Goal: Task Accomplishment & Management: Manage account settings

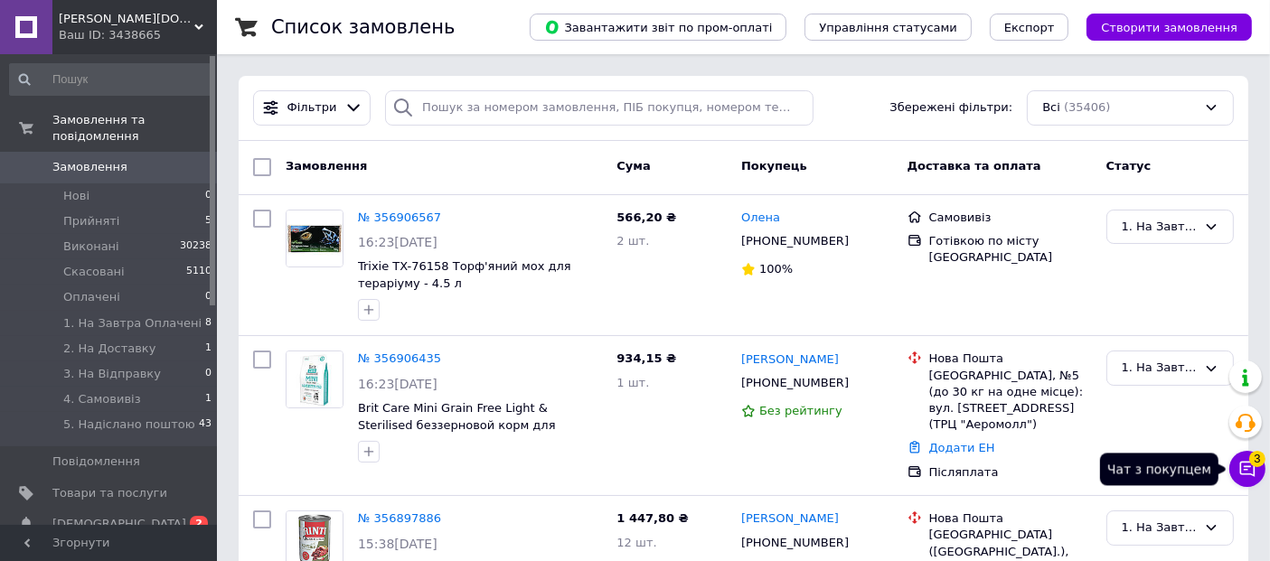
click at [1252, 466] on icon at bounding box center [1247, 469] width 18 height 18
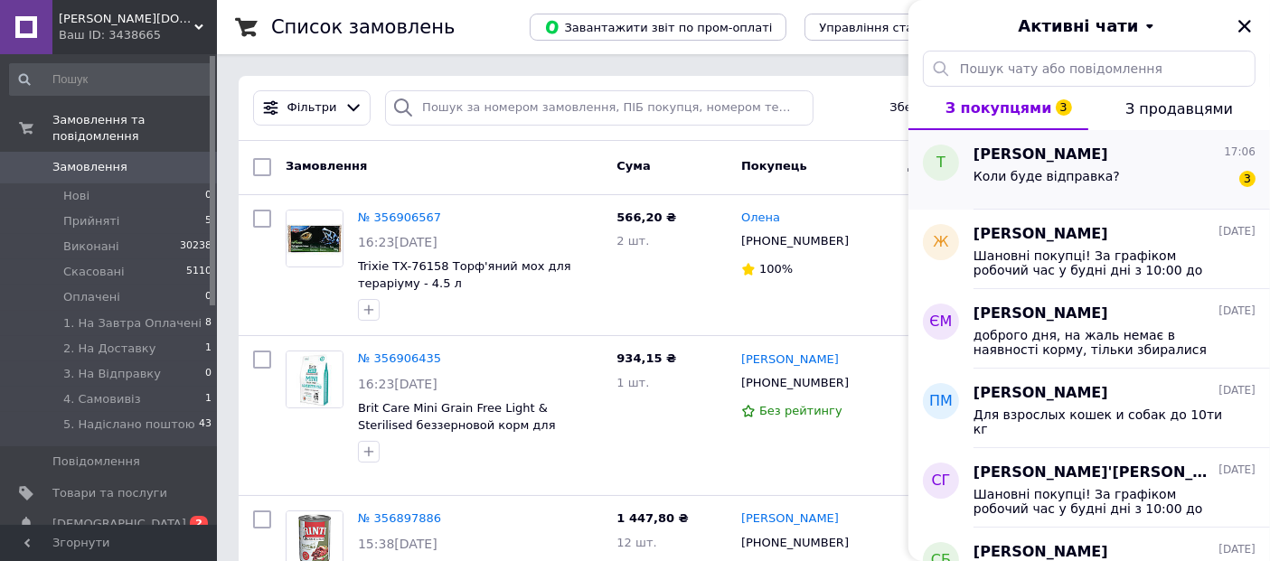
click at [1065, 190] on div "Коли буде відправка?" at bounding box center [1047, 181] width 146 height 25
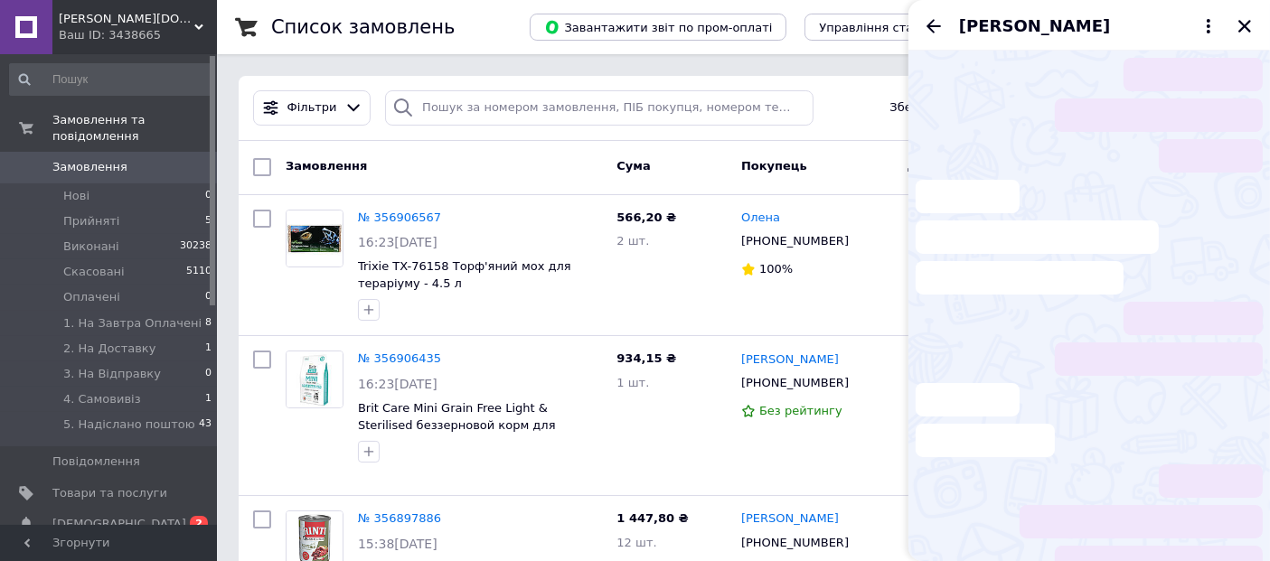
scroll to position [104, 0]
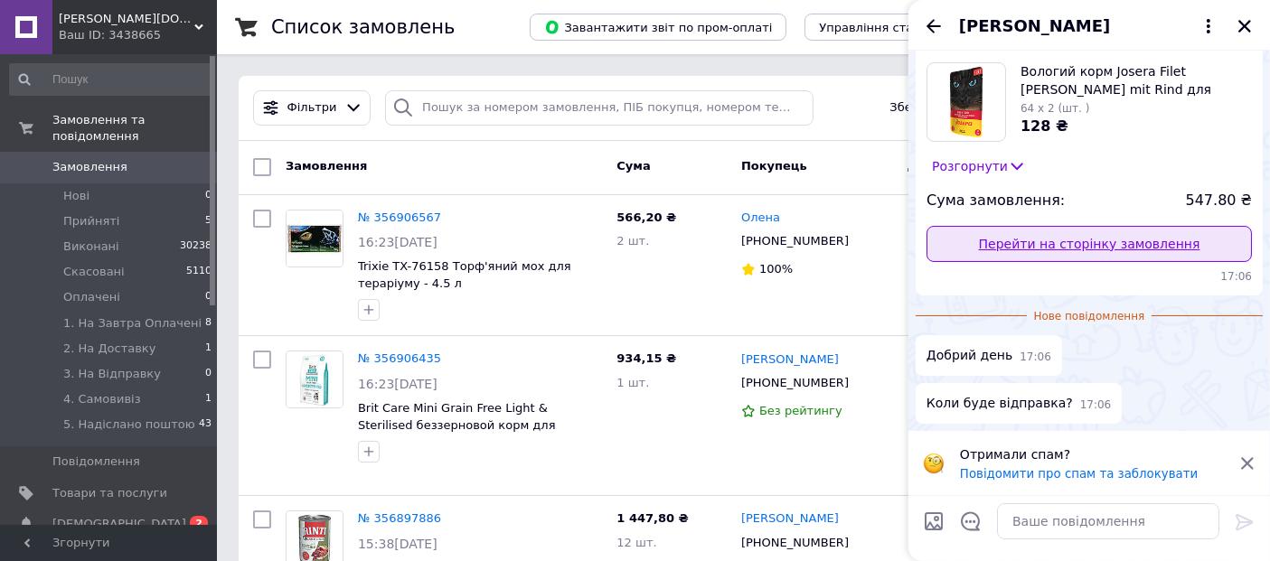
click at [1070, 234] on link "Перейти на сторінку замовлення" at bounding box center [1089, 244] width 325 height 36
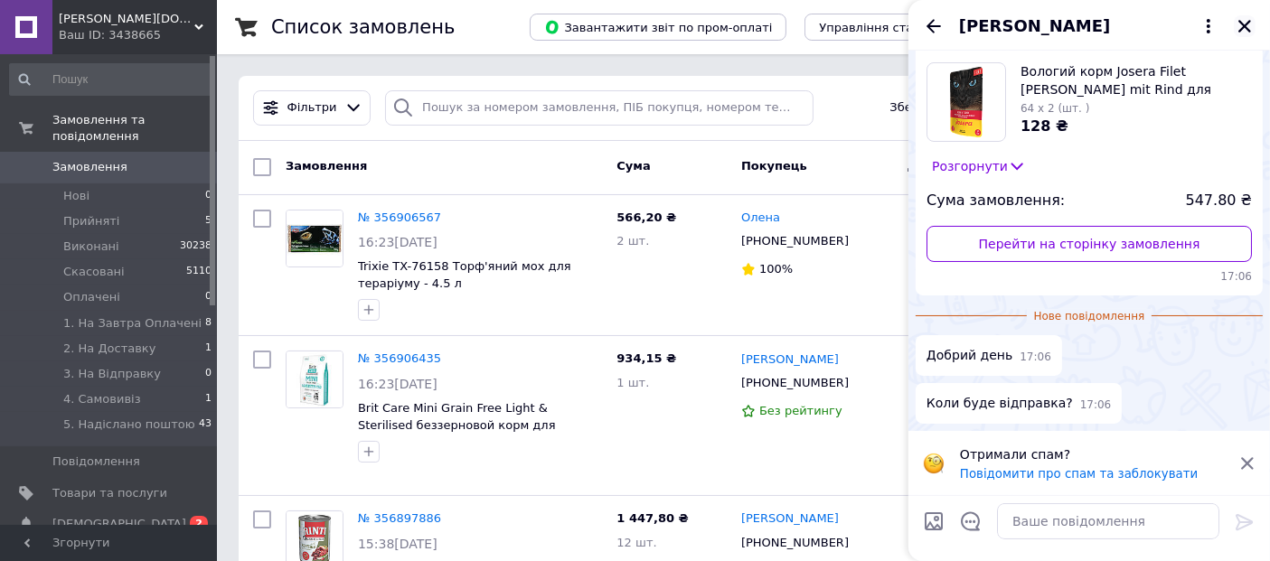
click at [1247, 22] on icon "Закрити" at bounding box center [1244, 26] width 13 height 13
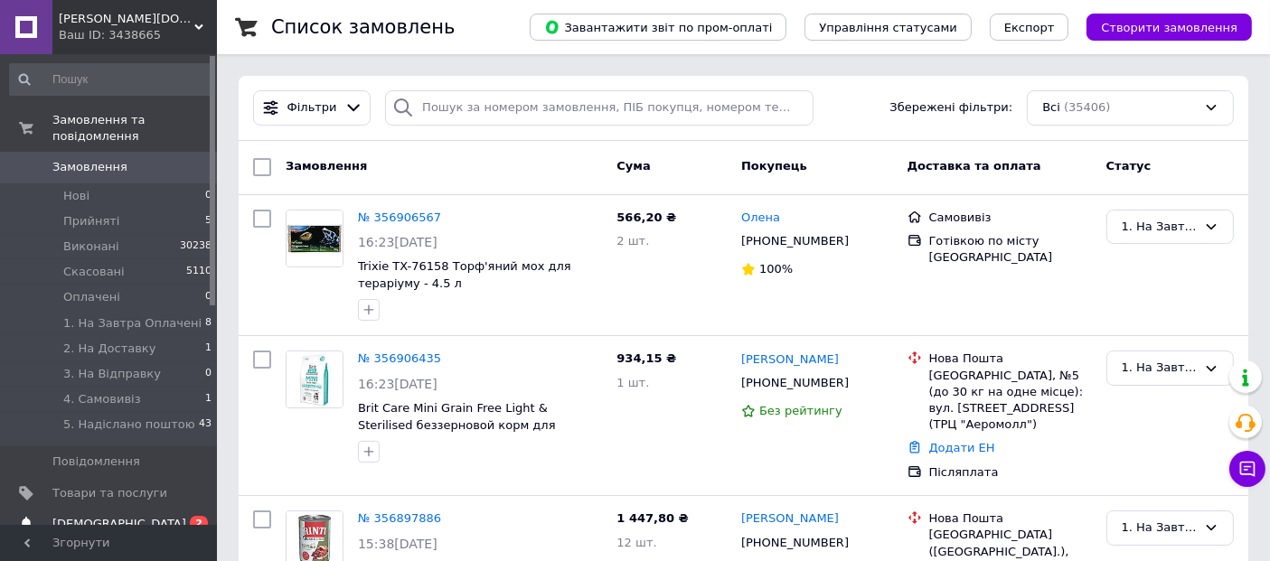
click at [175, 516] on span "0 2" at bounding box center [192, 524] width 50 height 16
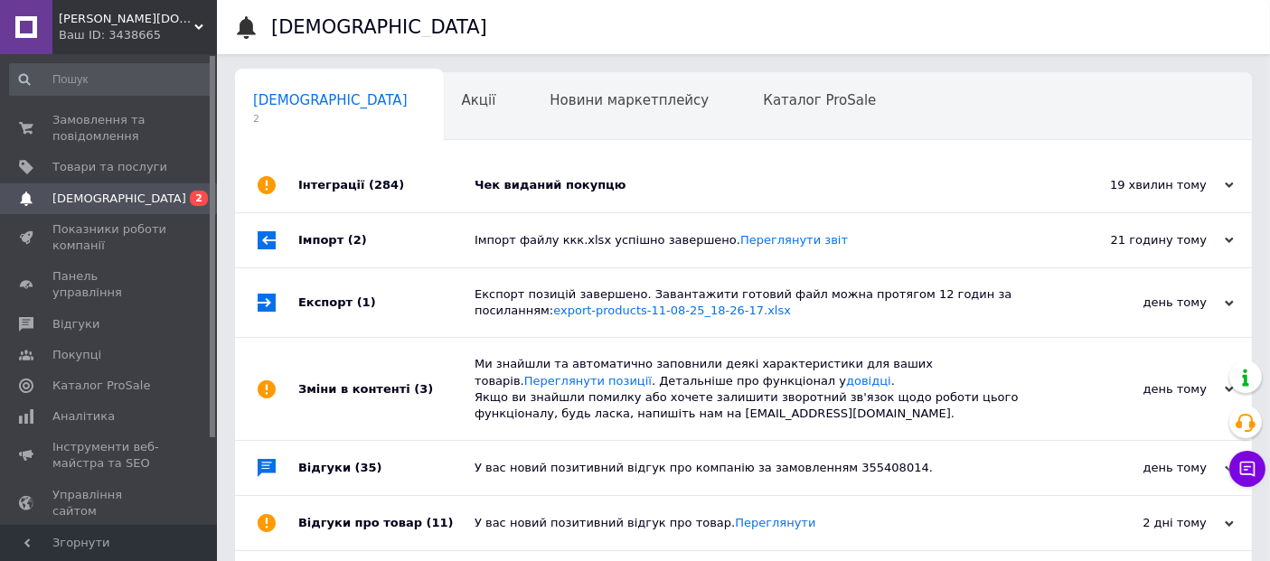
click at [580, 177] on div "Чек виданий покупцю" at bounding box center [764, 185] width 579 height 16
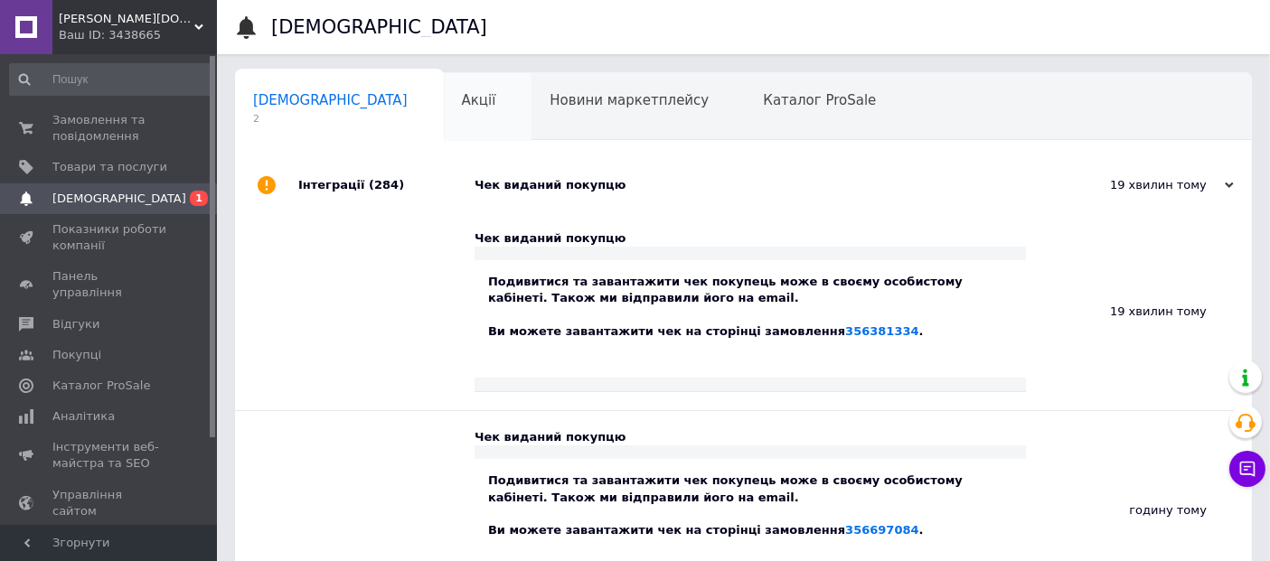
click at [462, 104] on span "Акції" at bounding box center [479, 100] width 34 height 16
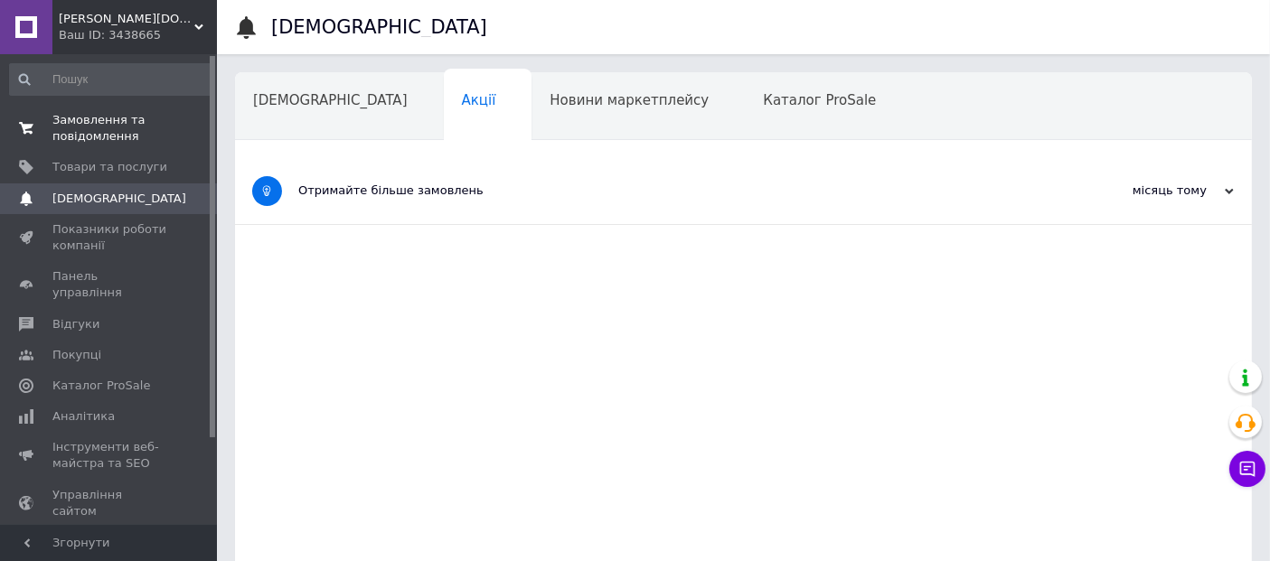
click at [80, 133] on span "Замовлення та повідомлення" at bounding box center [109, 128] width 115 height 33
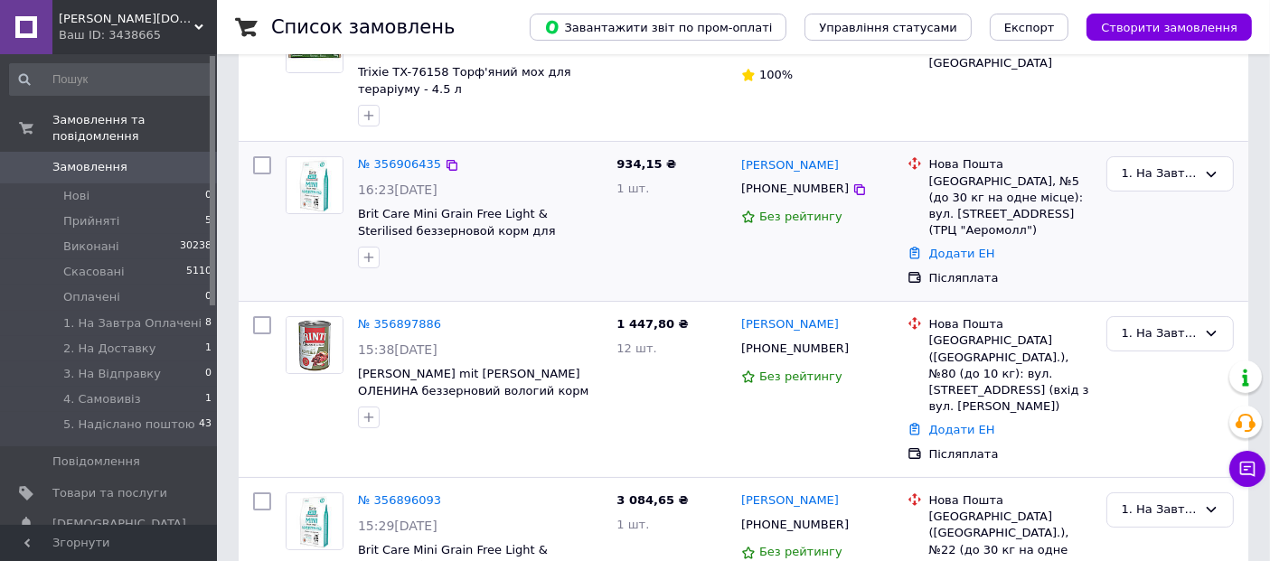
scroll to position [201, 0]
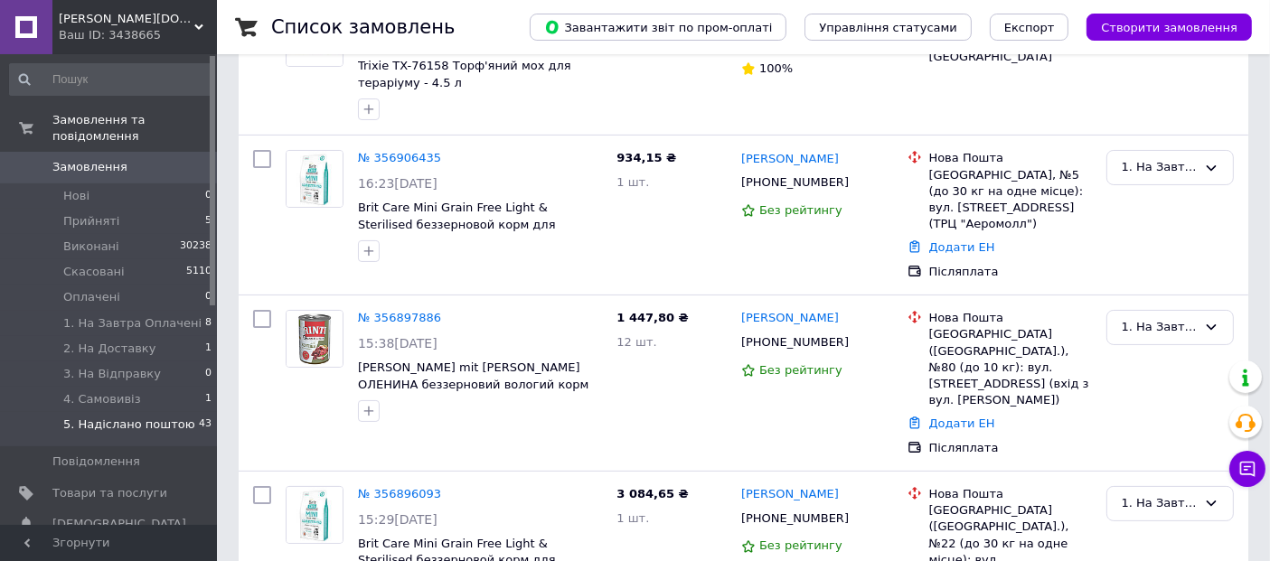
click at [135, 417] on span "5. Надіслано поштою" at bounding box center [129, 425] width 132 height 16
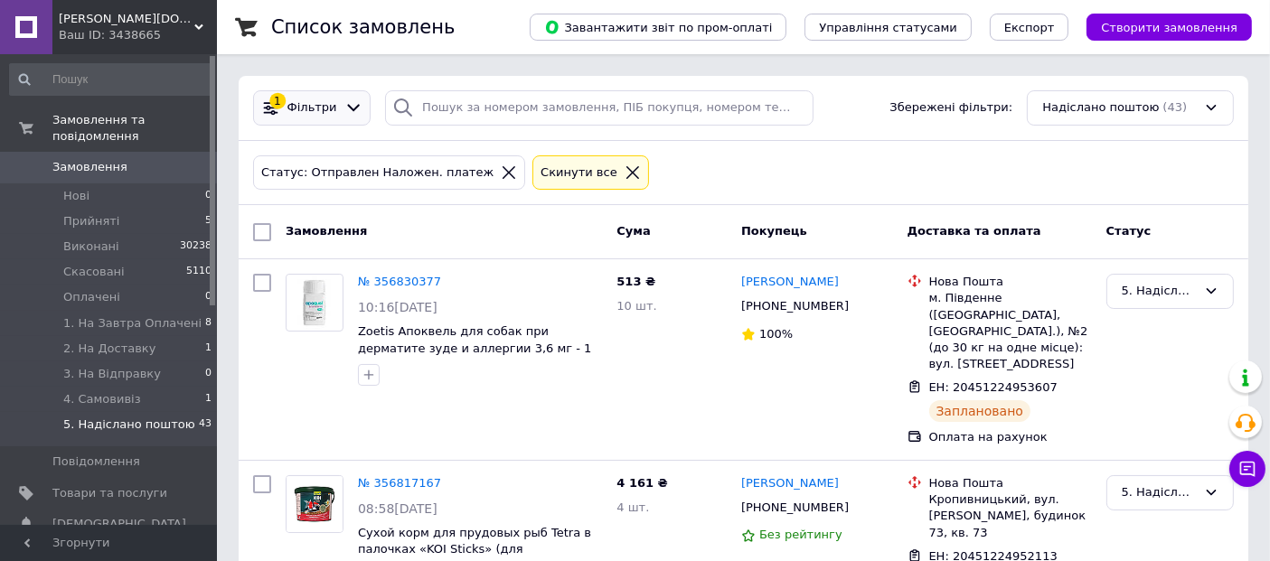
click at [305, 105] on span "Фільтри" at bounding box center [312, 107] width 50 height 17
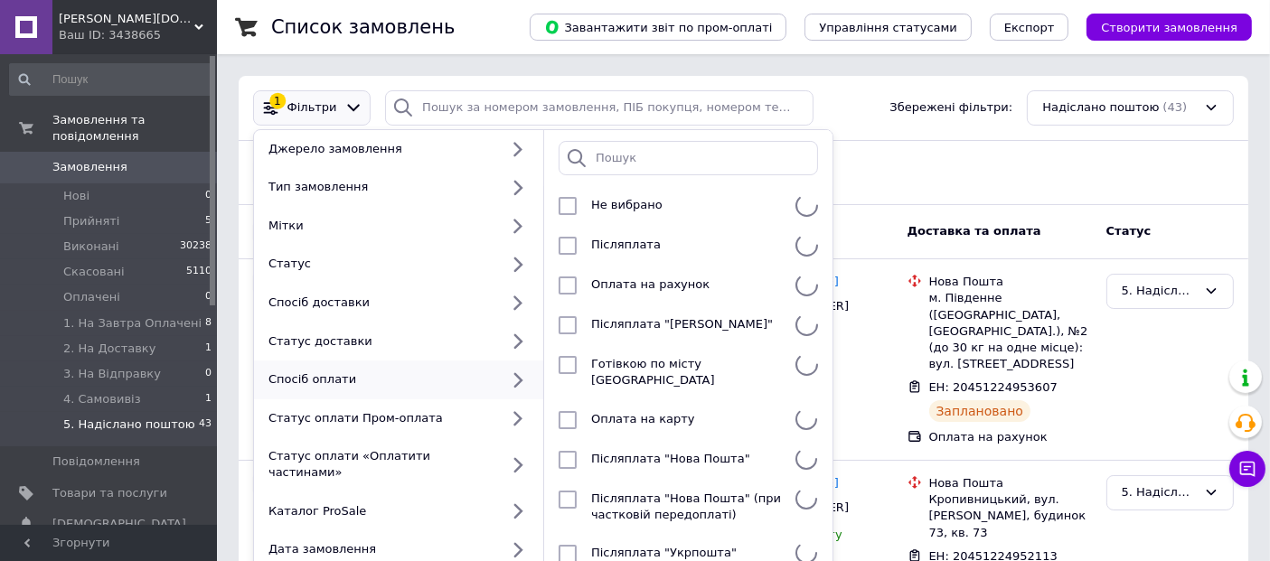
click at [145, 417] on span "5. Надіслано поштою" at bounding box center [129, 425] width 132 height 16
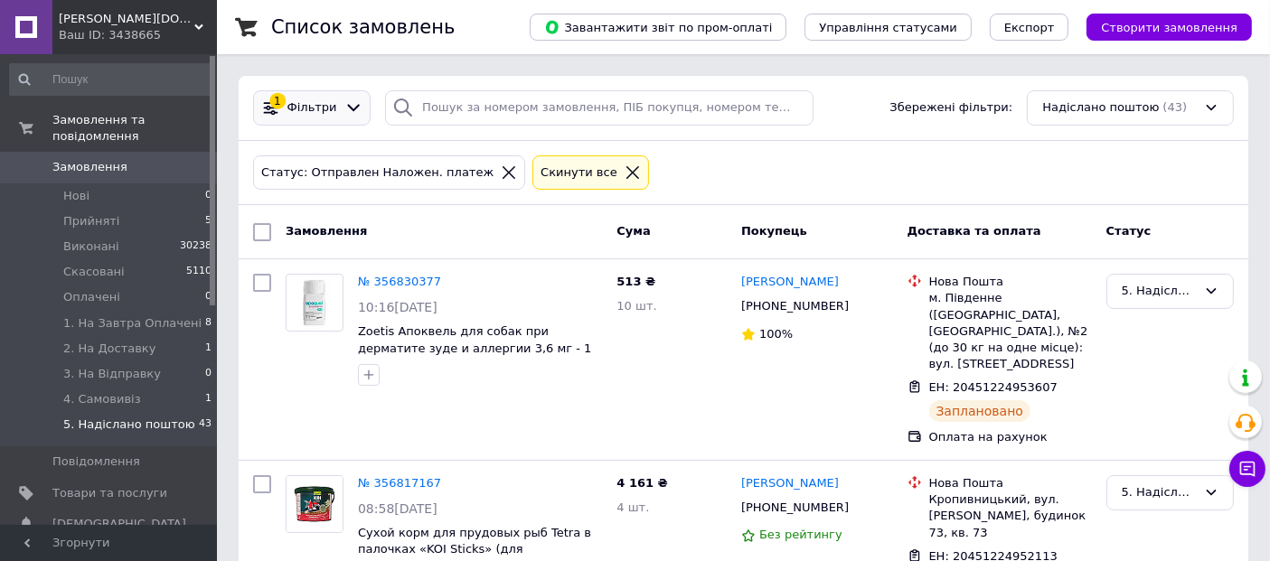
click at [301, 101] on span "Фільтри" at bounding box center [312, 107] width 50 height 17
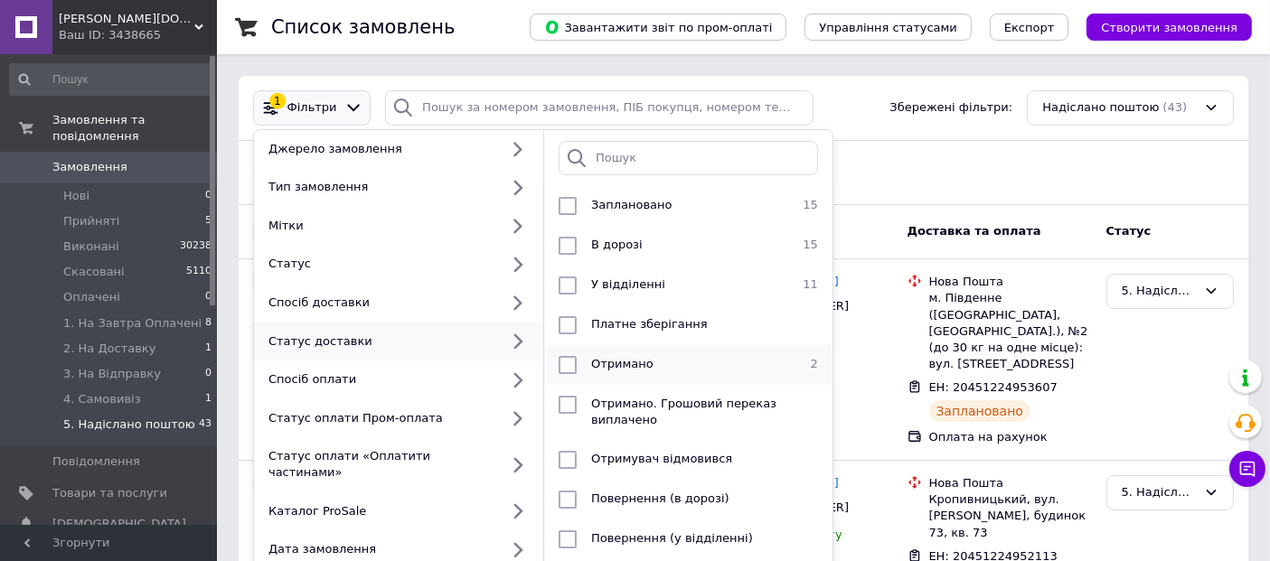
click at [585, 352] on li "Отримано 2" at bounding box center [688, 365] width 288 height 40
checkbox input "true"
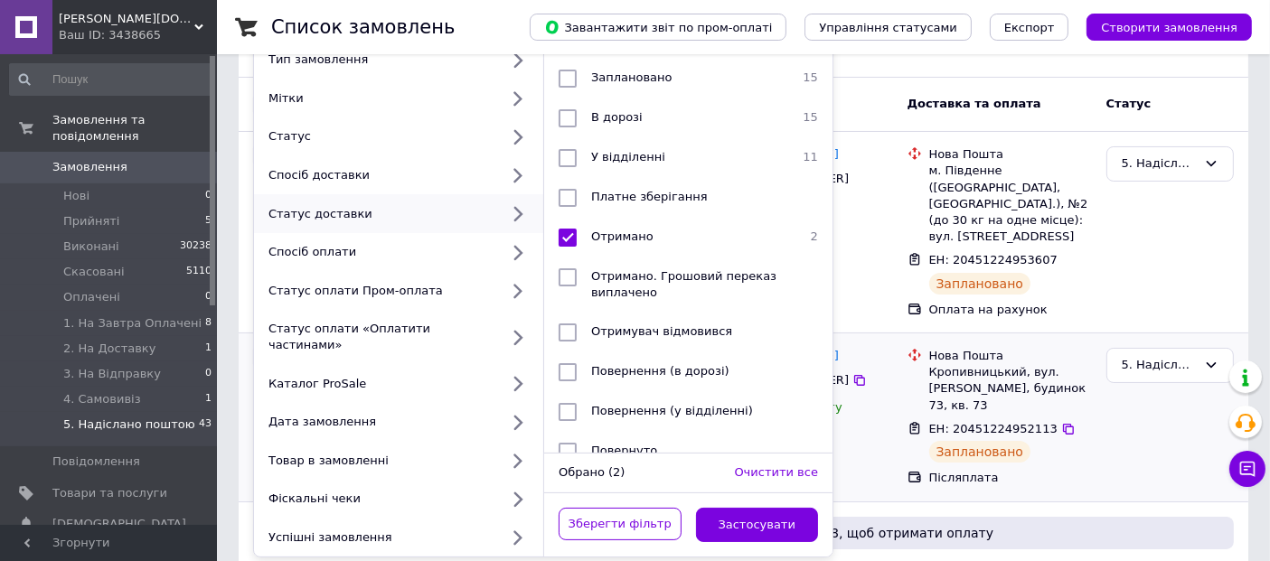
scroll to position [201, 0]
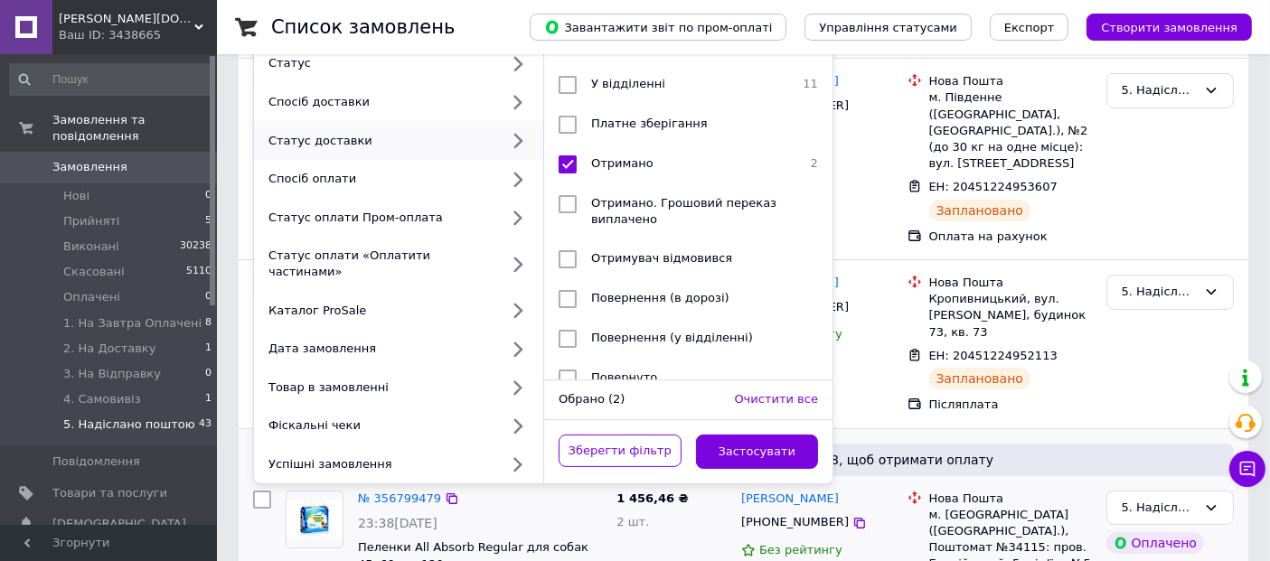
drag, startPoint x: 719, startPoint y: 429, endPoint x: 746, endPoint y: 420, distance: 28.6
click at [720, 435] on button "Застосувати" at bounding box center [757, 452] width 123 height 35
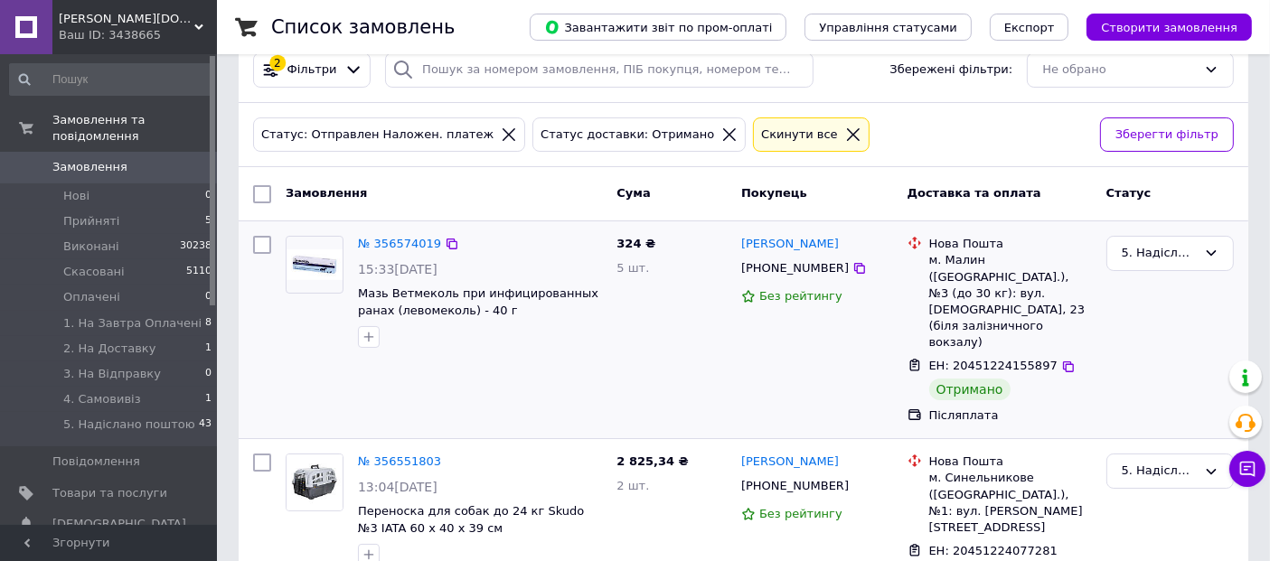
scroll to position [71, 0]
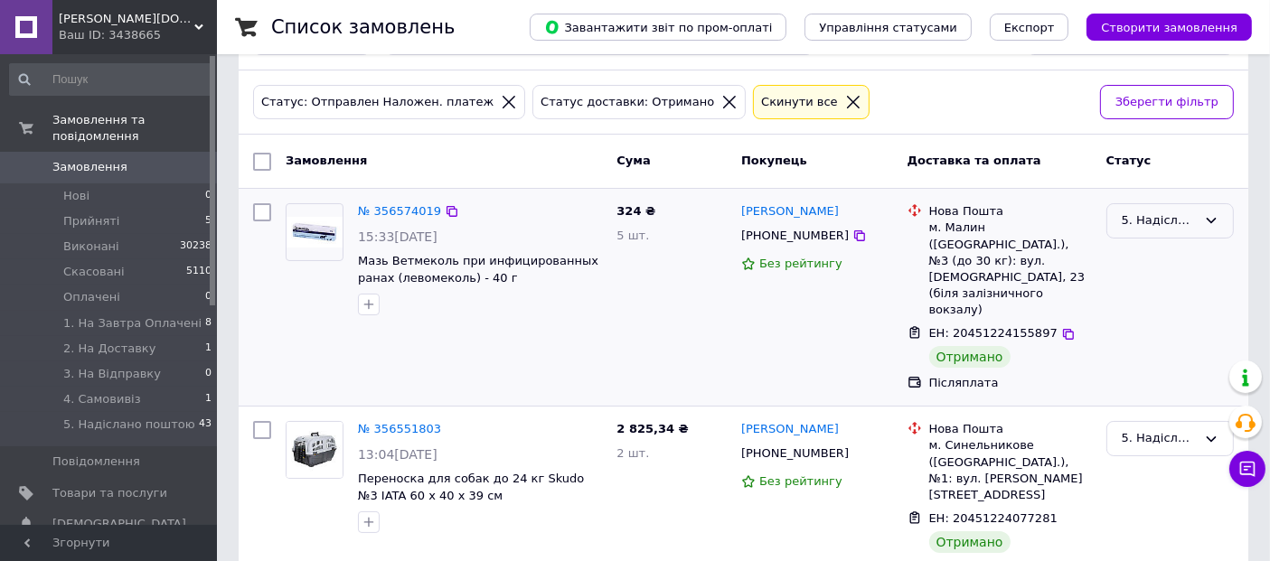
click at [1172, 221] on div "5. Надіслано поштою" at bounding box center [1159, 221] width 75 height 19
click at [1141, 289] on li "Виконано" at bounding box center [1170, 291] width 126 height 33
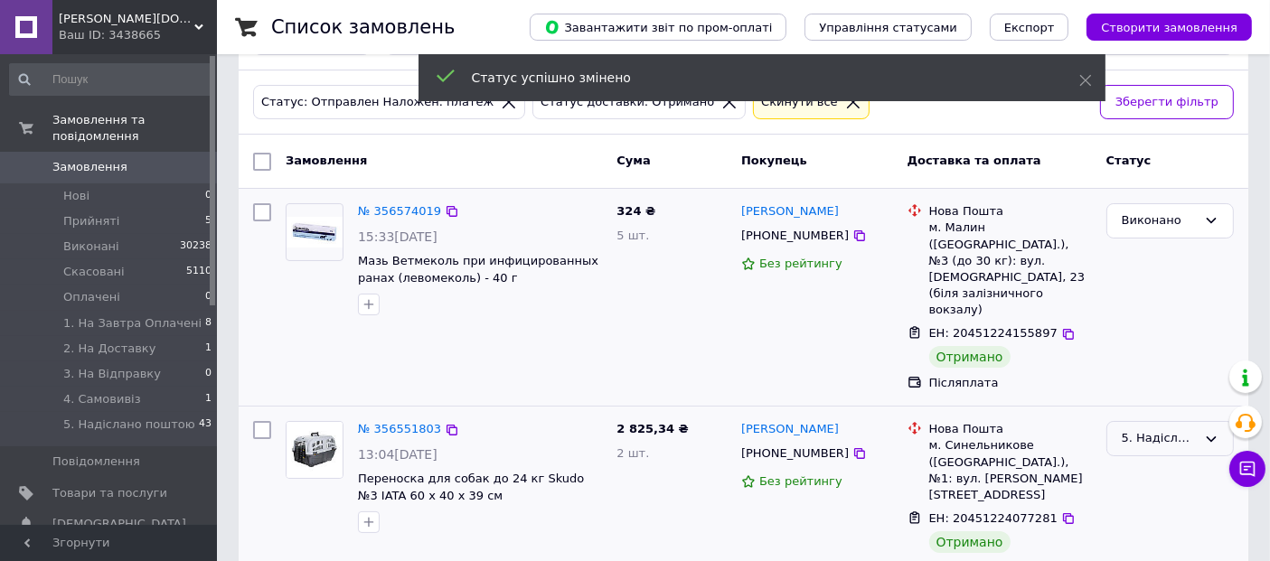
click at [1162, 429] on div "5. Надіслано поштою" at bounding box center [1159, 438] width 75 height 19
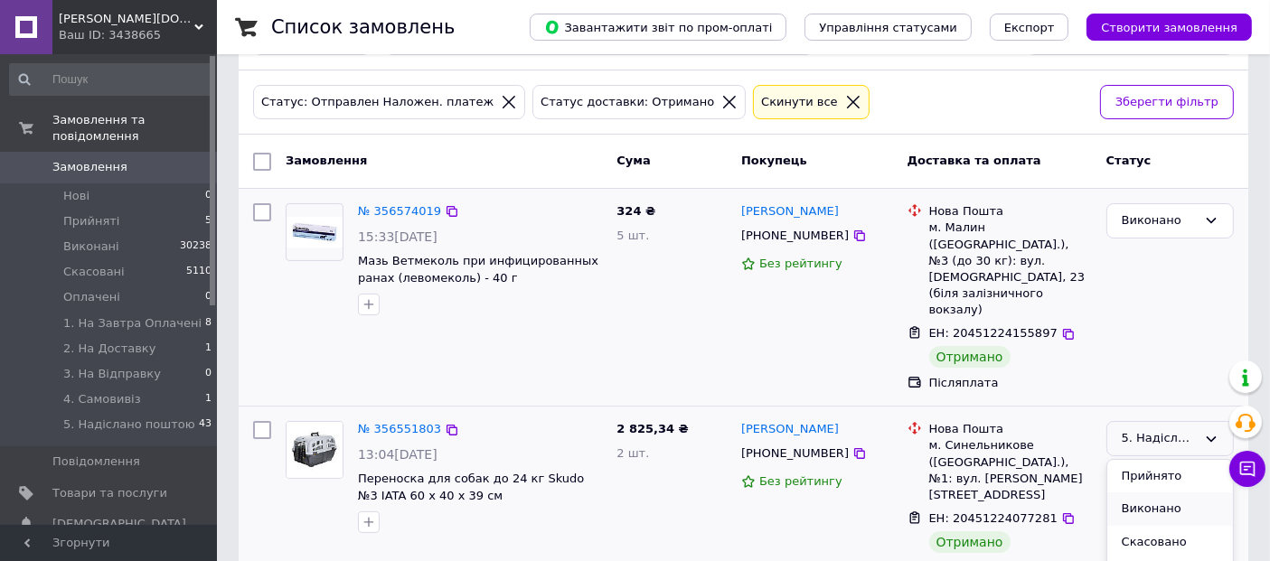
click at [1144, 493] on li "Виконано" at bounding box center [1170, 509] width 126 height 33
click at [82, 152] on link "Замовлення 0" at bounding box center [111, 167] width 222 height 31
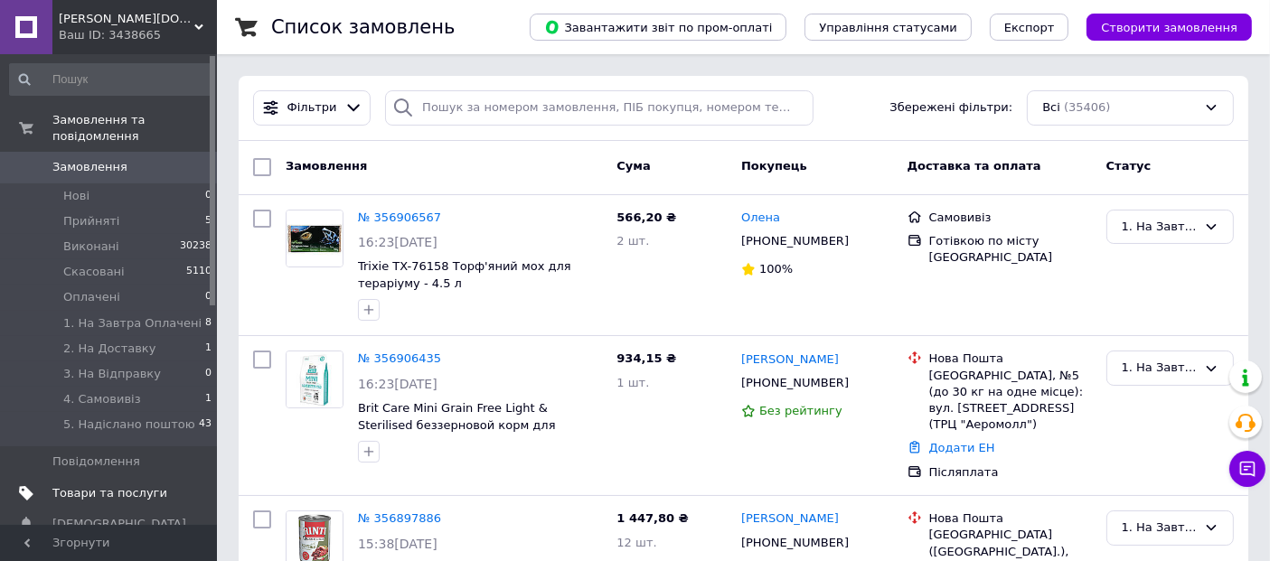
click at [114, 485] on span "Товари та послуги" at bounding box center [109, 493] width 115 height 16
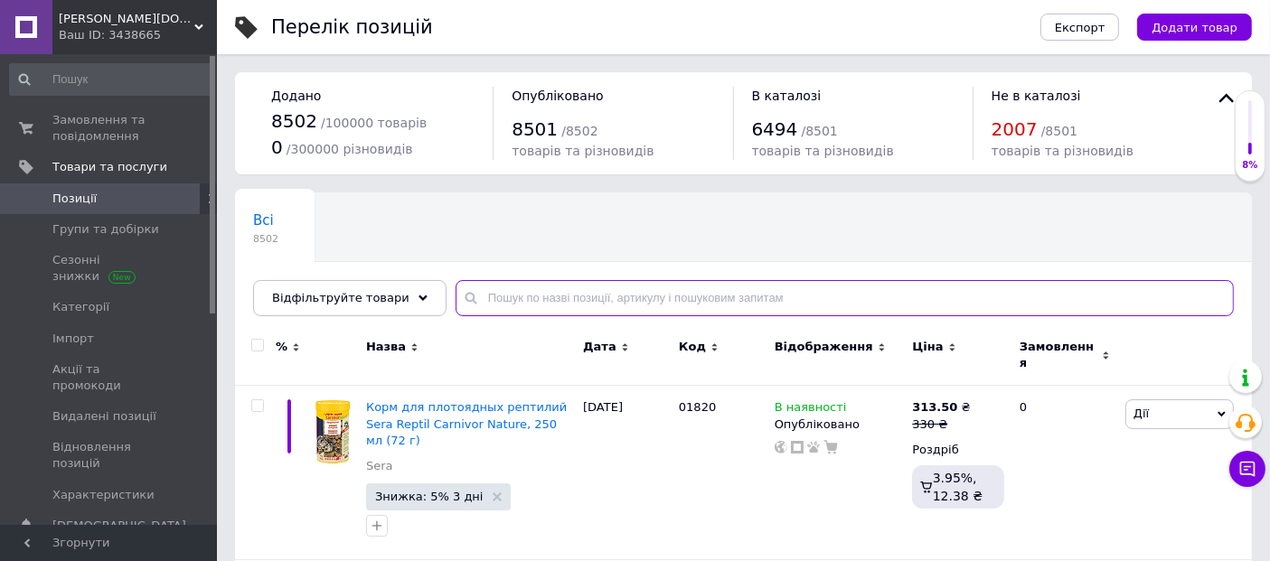
click at [607, 300] on input "text" at bounding box center [845, 298] width 778 height 36
paste input "Сухой корм Josera Light & Vital Диетический для взрослых собак с лишним весом 5…"
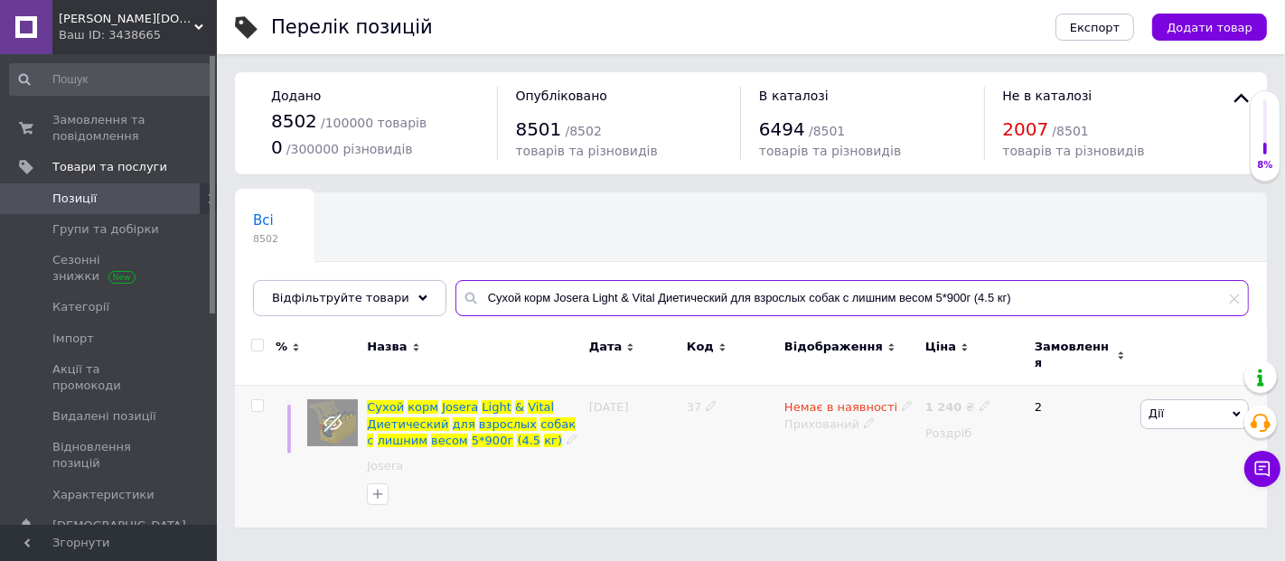
type input "Сухой корм Josera Light & Vital Диетический для взрослых собак с лишним весом 5…"
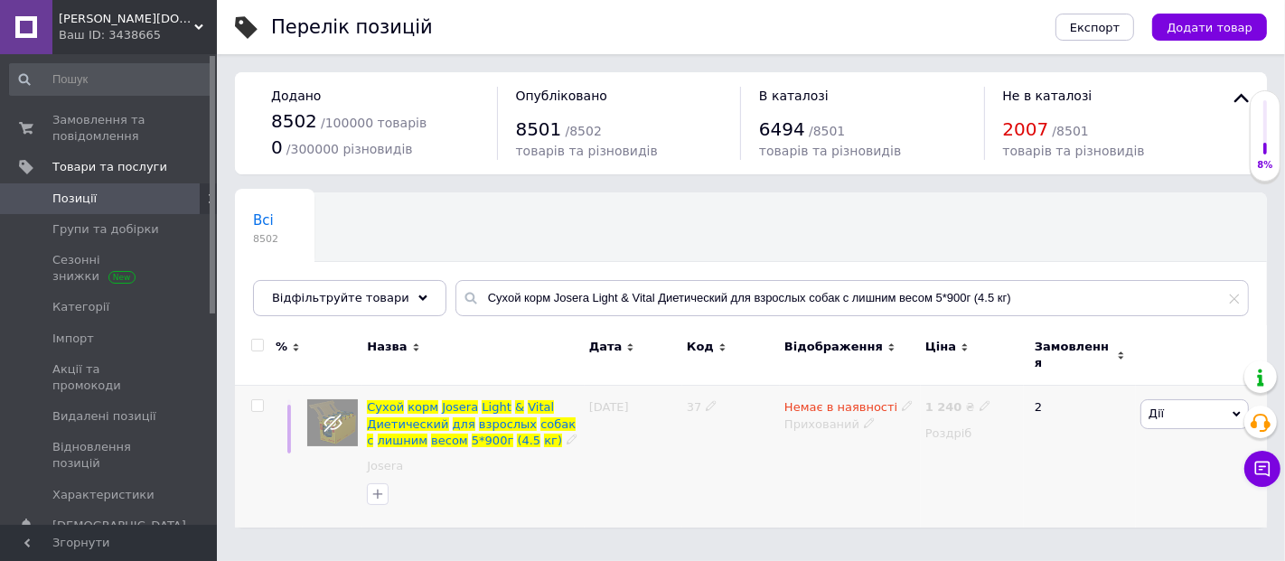
click at [864, 418] on icon at bounding box center [869, 423] width 11 height 11
click at [828, 447] on li "Опубліковано" at bounding box center [846, 459] width 138 height 25
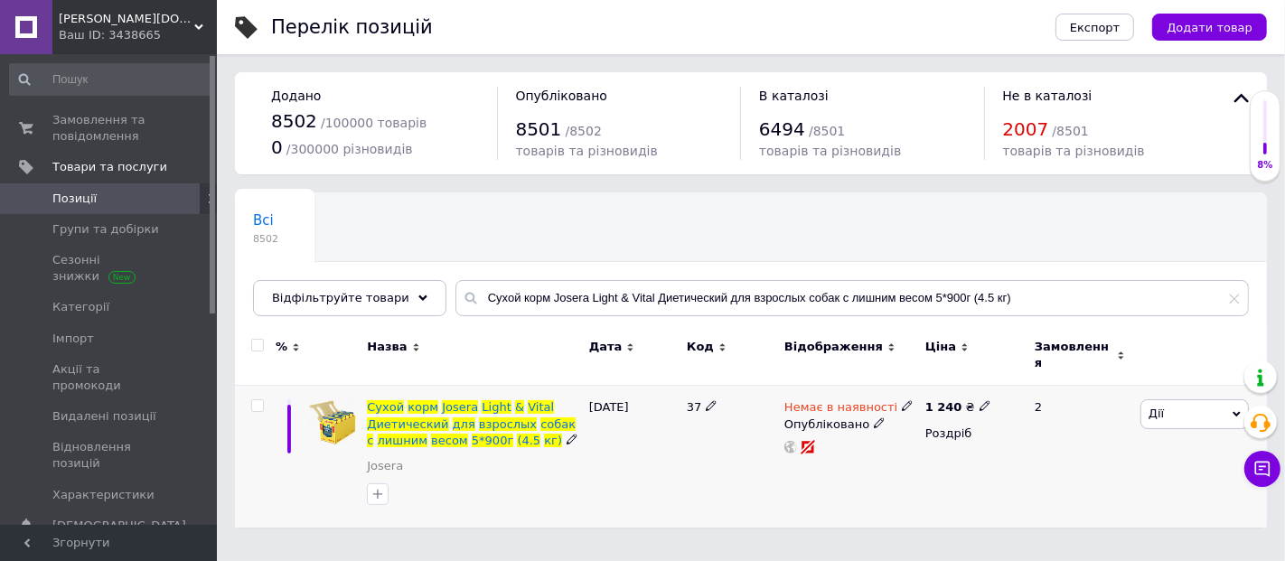
click at [644, 468] on div "[DATE]" at bounding box center [634, 457] width 98 height 142
click at [97, 128] on span "Замовлення та повідомлення" at bounding box center [109, 128] width 115 height 33
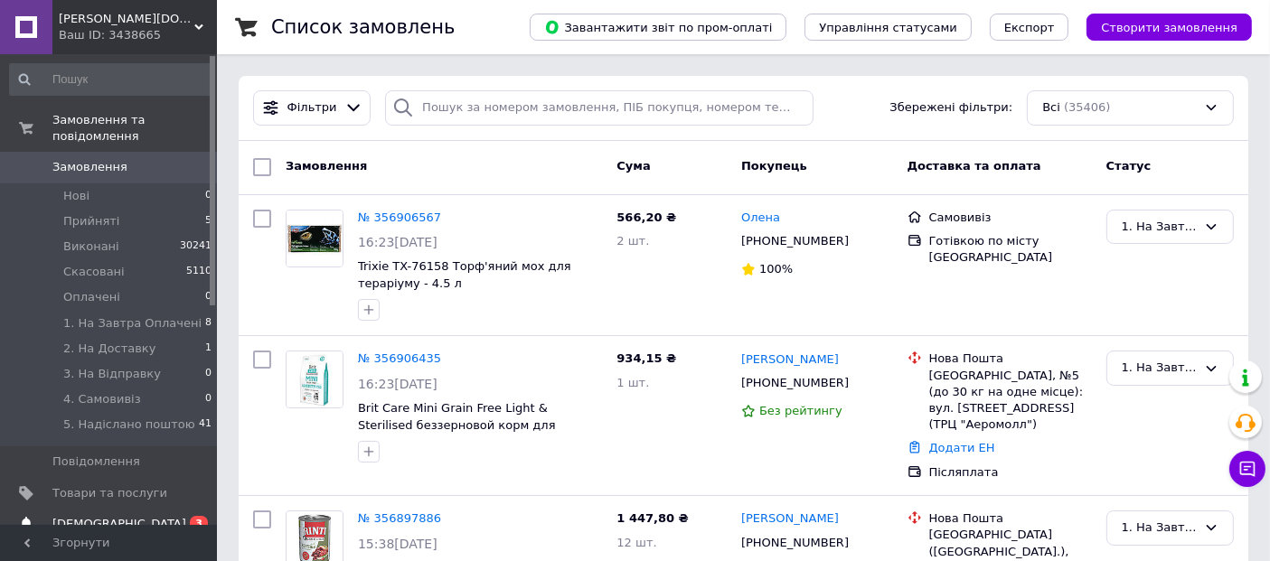
click at [162, 516] on span "[DEMOGRAPHIC_DATA]" at bounding box center [109, 524] width 115 height 16
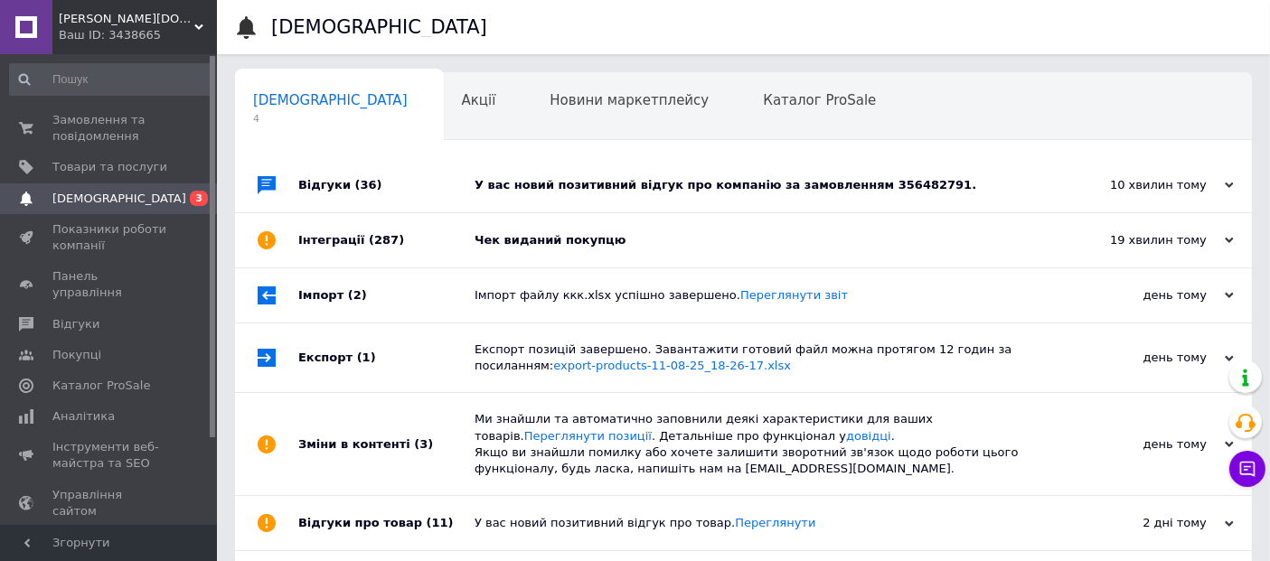
click at [544, 252] on div "Чек виданий покупцю" at bounding box center [764, 240] width 579 height 54
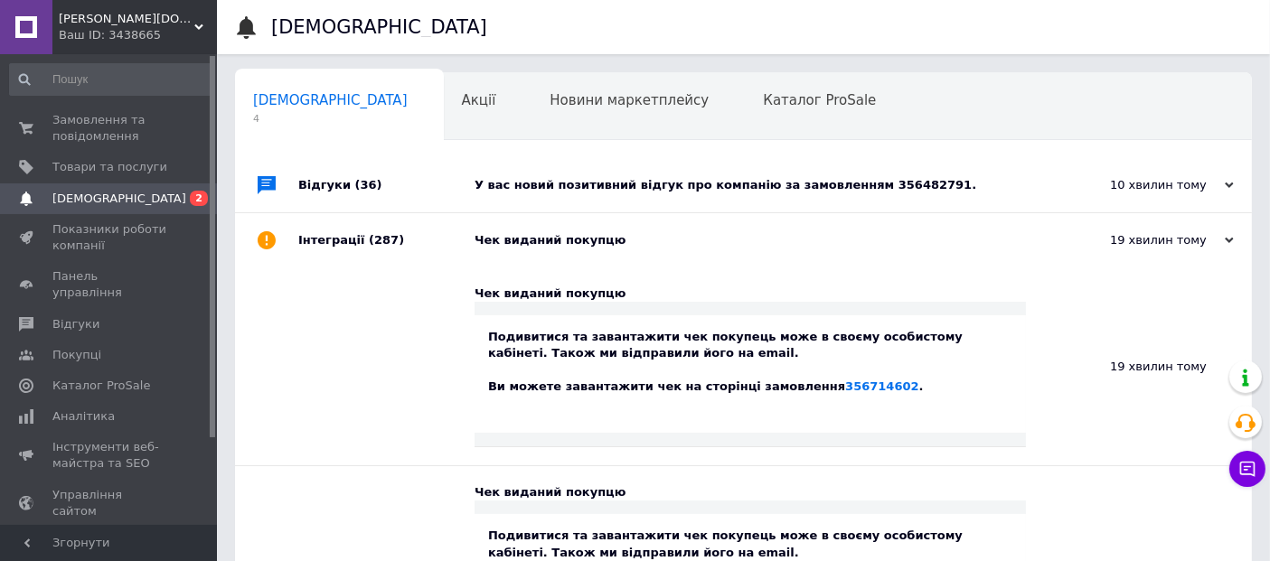
click at [794, 194] on div "У вас новий позитивний відгук про компанію за замовленням 356482791." at bounding box center [764, 185] width 579 height 54
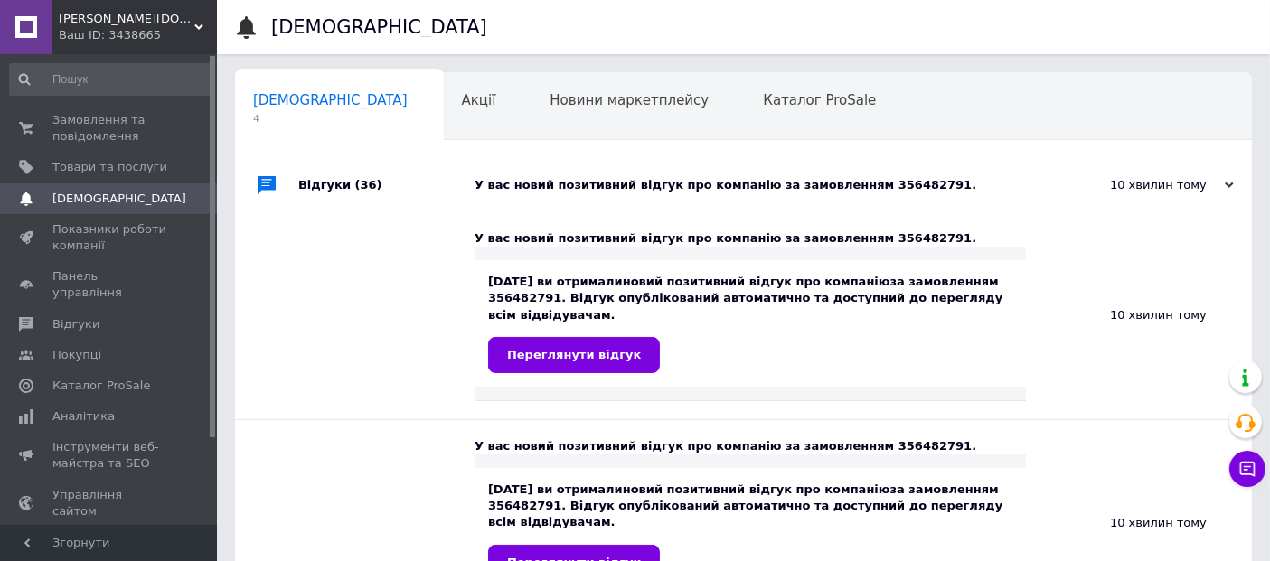
click at [535, 381] on div "12.08.2025 ви отримали новий позитивний відгук про компанію за замовленням 3564…" at bounding box center [750, 323] width 551 height 127
click at [538, 362] on link "Переглянути відгук" at bounding box center [574, 355] width 172 height 36
click at [462, 104] on span "Акції" at bounding box center [479, 100] width 34 height 16
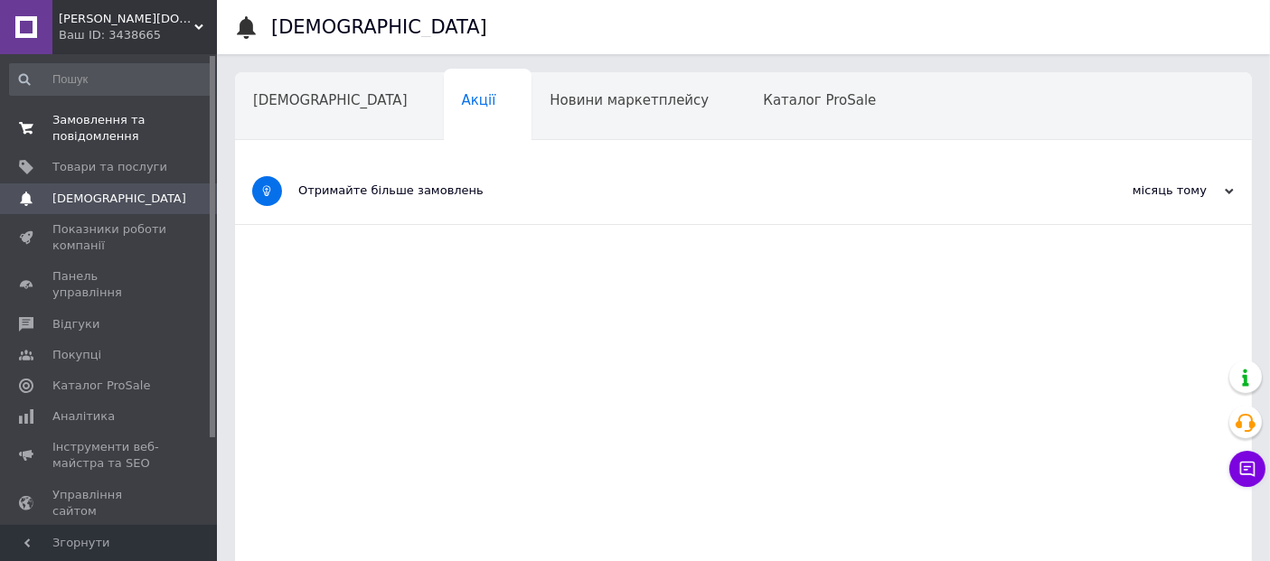
click at [76, 140] on span "Замовлення та повідомлення" at bounding box center [109, 128] width 115 height 33
